Goal: Task Accomplishment & Management: Manage account settings

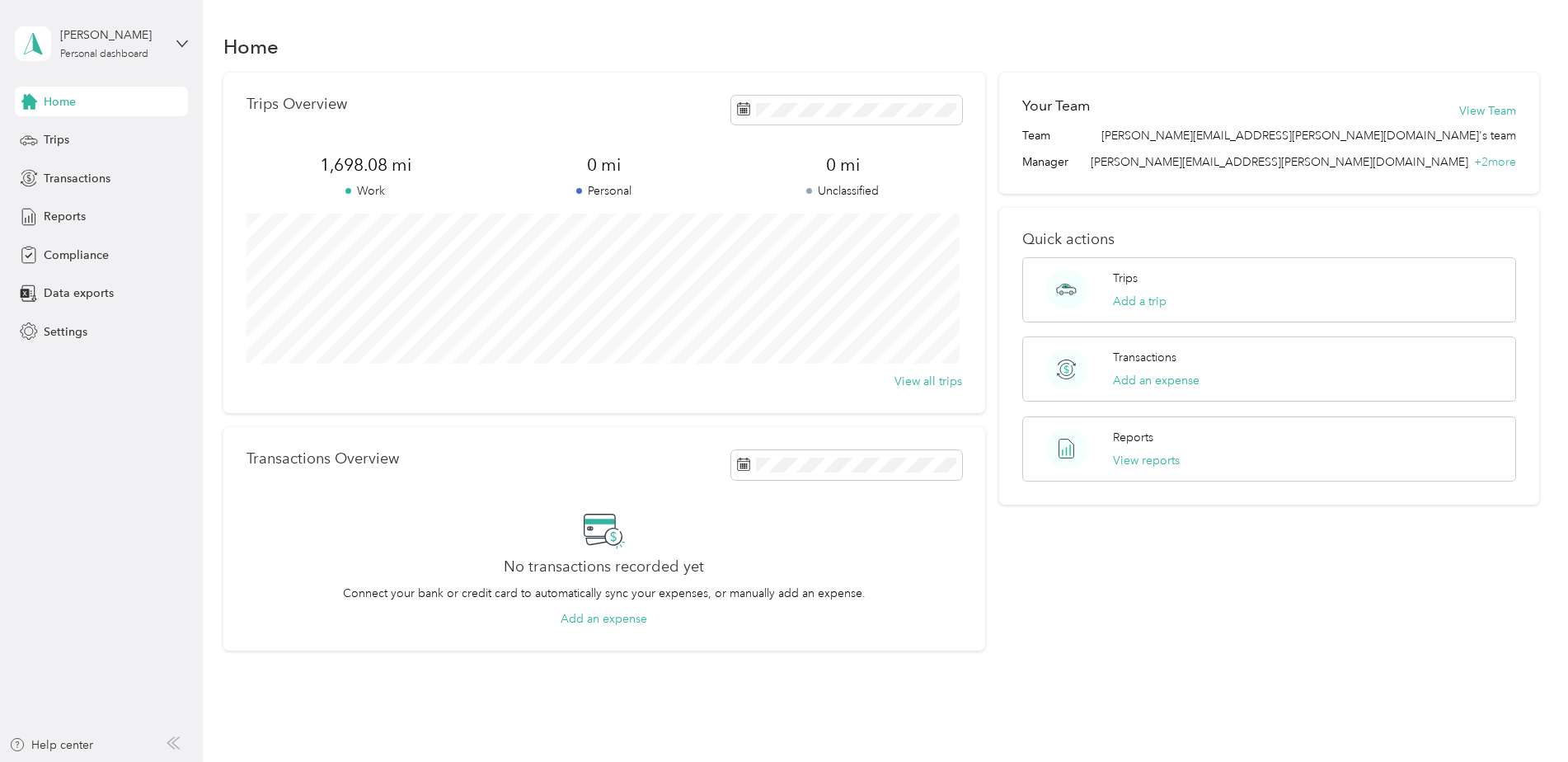
click at [173, 41] on div "[PERSON_NAME] Personal dashboard" at bounding box center [101, 43] width 173 height 58
click at [43, 136] on div "Trips" at bounding box center [101, 139] width 173 height 29
